Goal: Transaction & Acquisition: Purchase product/service

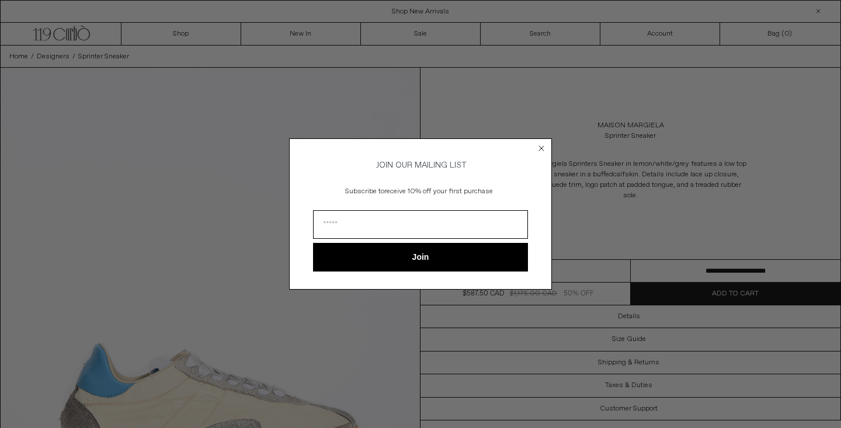
click at [541, 146] on circle "Close dialog" at bounding box center [541, 148] width 11 height 11
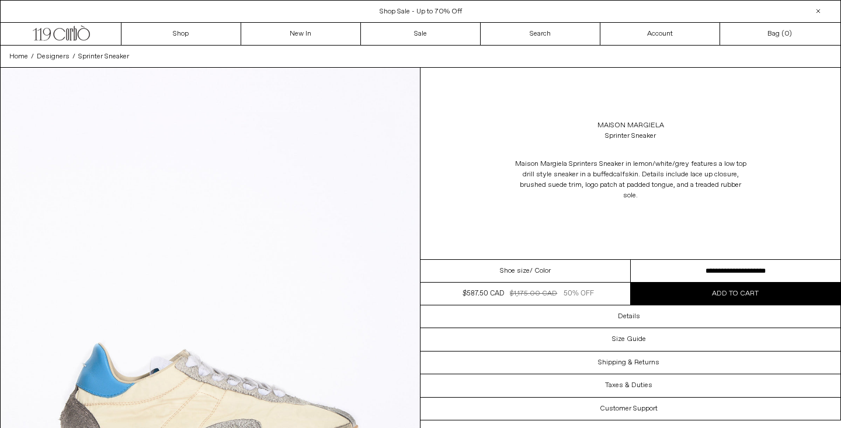
click at [819, 10] on div at bounding box center [819, 11] width 14 height 14
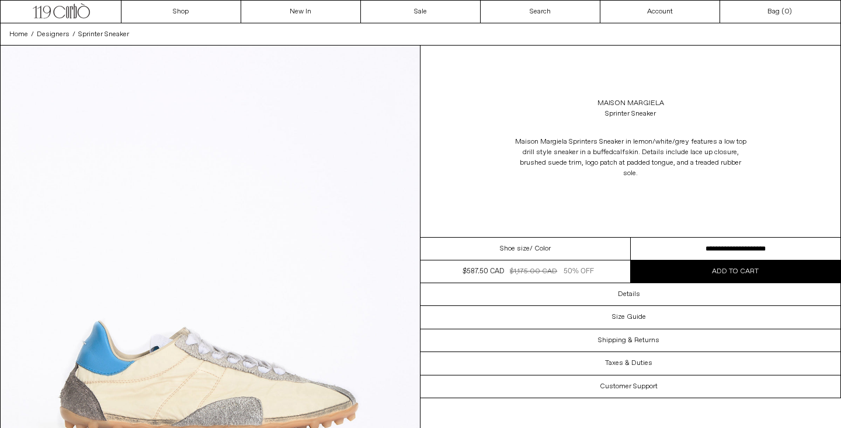
click at [69, 23] on header "Menu .cls-1, .cls-2 { fill: #231f20; stroke: #231f20; stroke-miterlimit: 10; st…" at bounding box center [420, 11] width 841 height 23
click at [70, 21] on link ".cls-1, .cls-2 { fill: #231f20; stroke: #231f20; stroke-miterlimit: 10; stroke-…" at bounding box center [62, 12] width 120 height 22
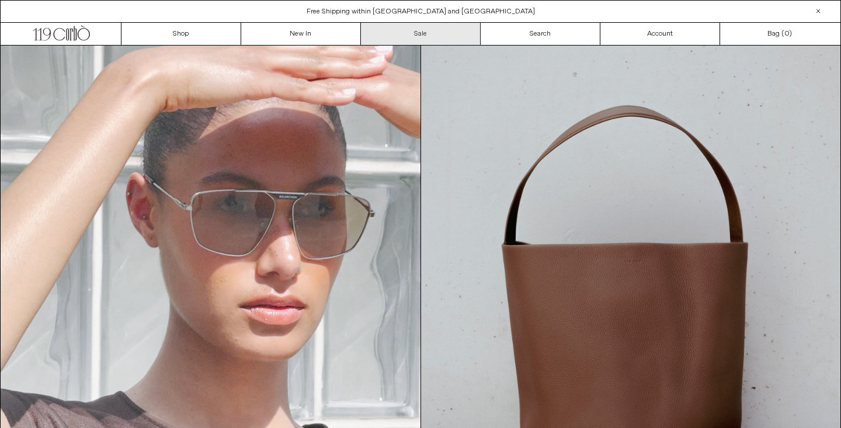
click at [414, 32] on link "Sale" at bounding box center [421, 34] width 120 height 22
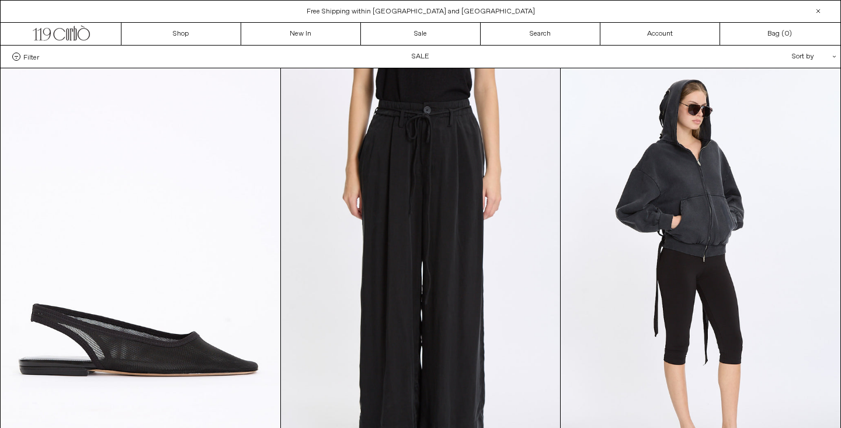
click at [26, 61] on span "Filter" at bounding box center [31, 57] width 16 height 8
click at [0, 0] on select "**********" at bounding box center [0, 0] width 0 height 0
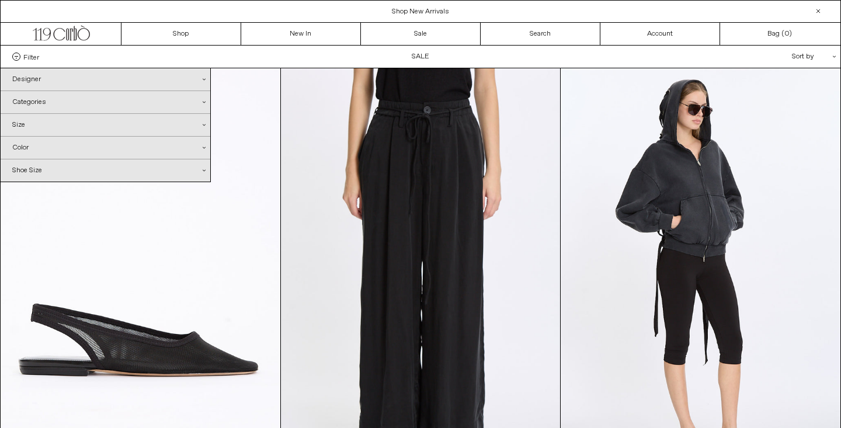
click at [33, 71] on div "Designer .cls-1{fill:#231f20}" at bounding box center [106, 79] width 210 height 22
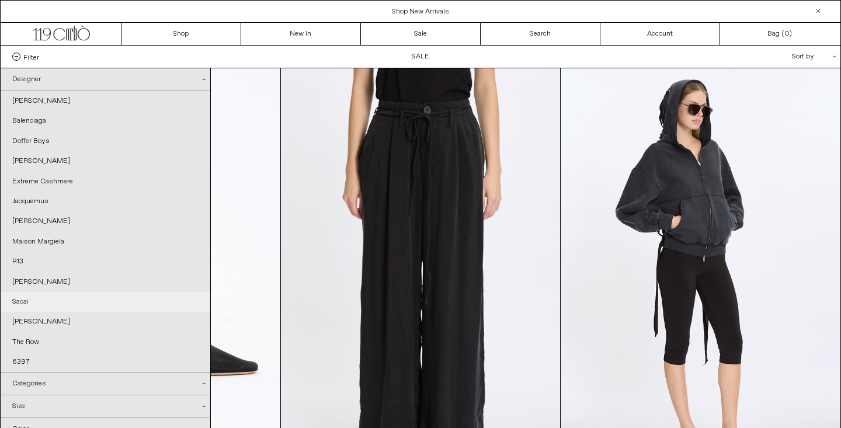
click at [30, 299] on link "Sacai" at bounding box center [106, 302] width 210 height 20
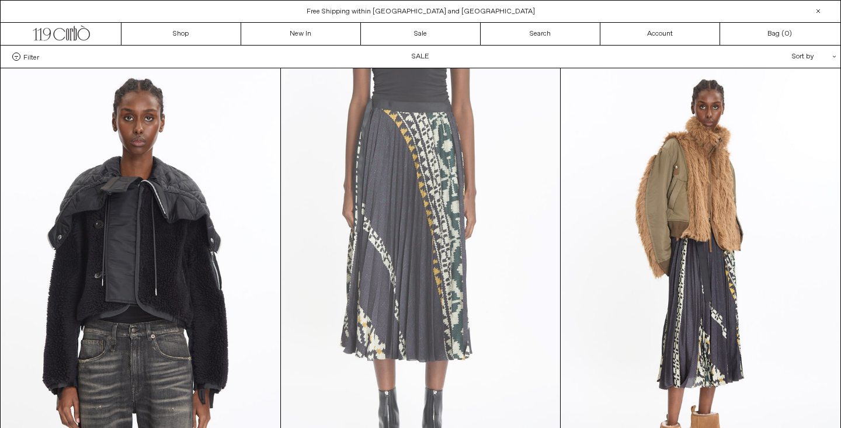
click at [385, 204] on at bounding box center [420, 277] width 279 height 419
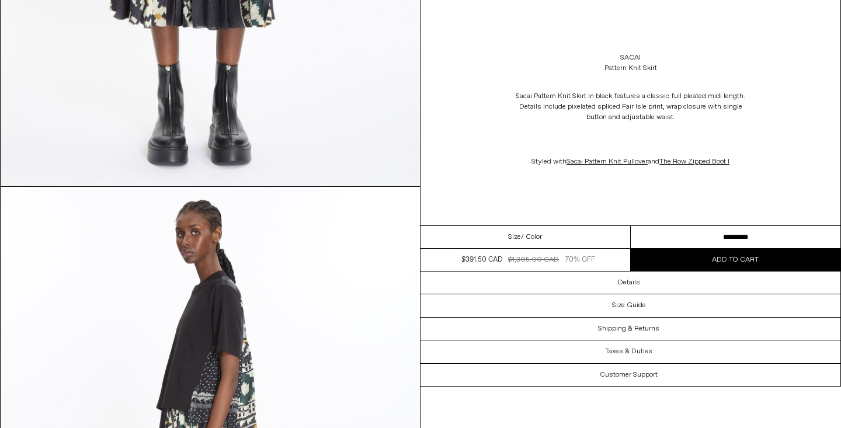
scroll to position [373, 0]
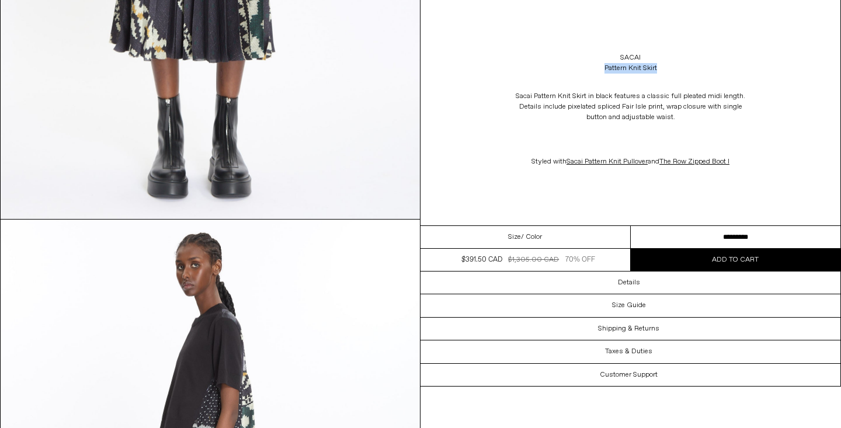
drag, startPoint x: 605, startPoint y: 70, endPoint x: 664, endPoint y: 70, distance: 59.6
click at [664, 70] on div "Sacai Pattern Knit Skirt" at bounding box center [631, 63] width 420 height 33
copy div "Pattern Knit Skirt"
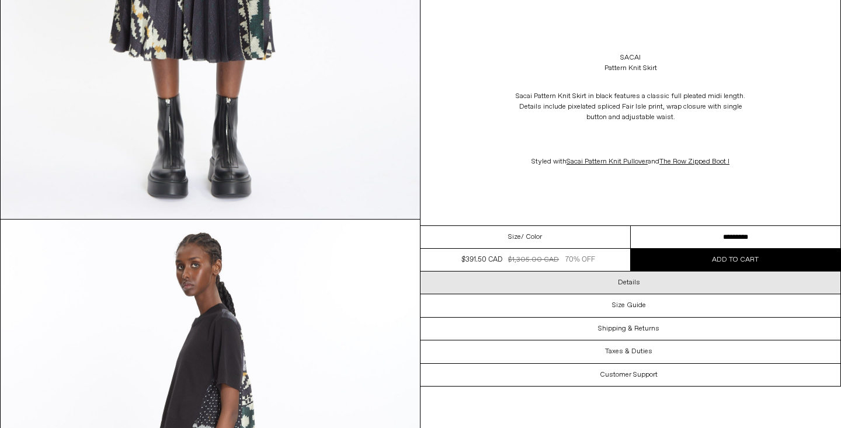
click at [606, 283] on div "Details" at bounding box center [631, 283] width 420 height 22
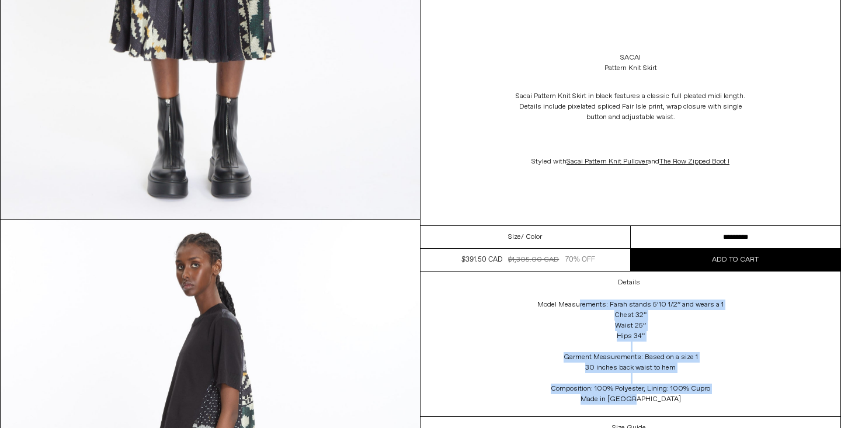
drag, startPoint x: 538, startPoint y: 302, endPoint x: 663, endPoint y: 399, distance: 157.9
click at [663, 399] on div "Model Measurements: Farah stands 5’10 1/2” and wears a 1 Chest 32” Waist 25” Hi…" at bounding box center [631, 355] width 234 height 123
copy div "Model Measurements: Farah stands 5’10 1/2” and wears a 1 Chest 32” Waist 25” Hi…"
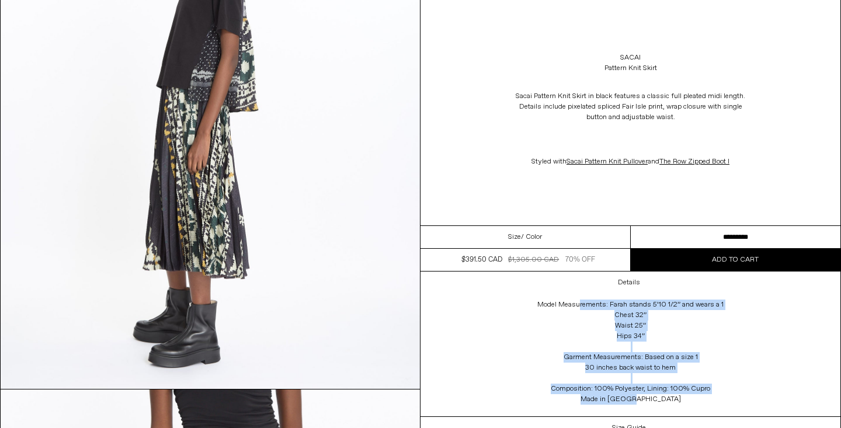
scroll to position [812, 0]
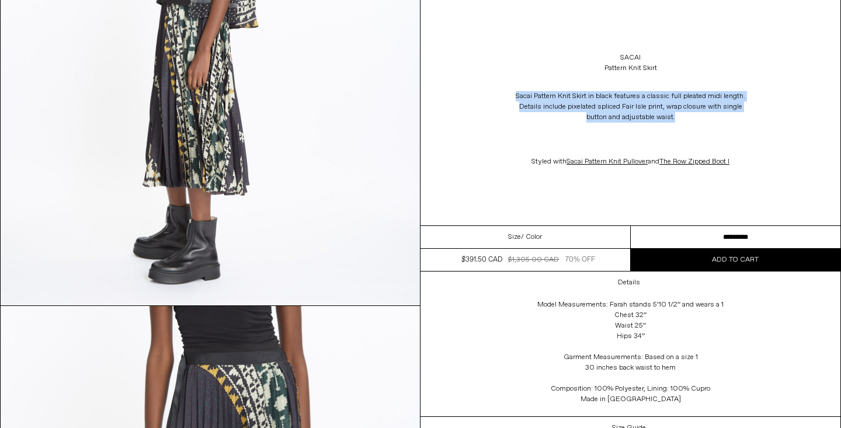
drag, startPoint x: 518, startPoint y: 94, endPoint x: 683, endPoint y: 116, distance: 166.2
click at [683, 116] on p "Sacai Pattern Knit Skirt in black features a classic full pleated midi length. …" at bounding box center [631, 106] width 234 height 43
copy p "Sacai Pattern Knit Skirt in black features a classic full pleated midi length. …"
